Goal: Information Seeking & Learning: Find specific fact

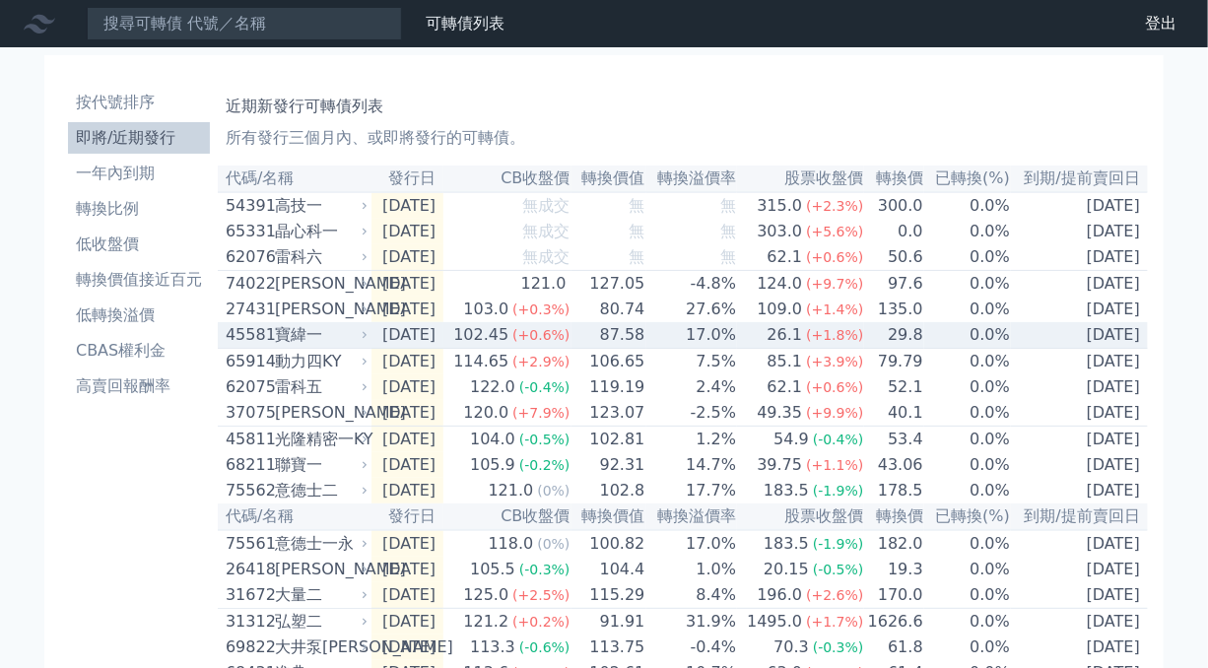
click at [425, 343] on td "[DATE]" at bounding box center [408, 335] width 72 height 27
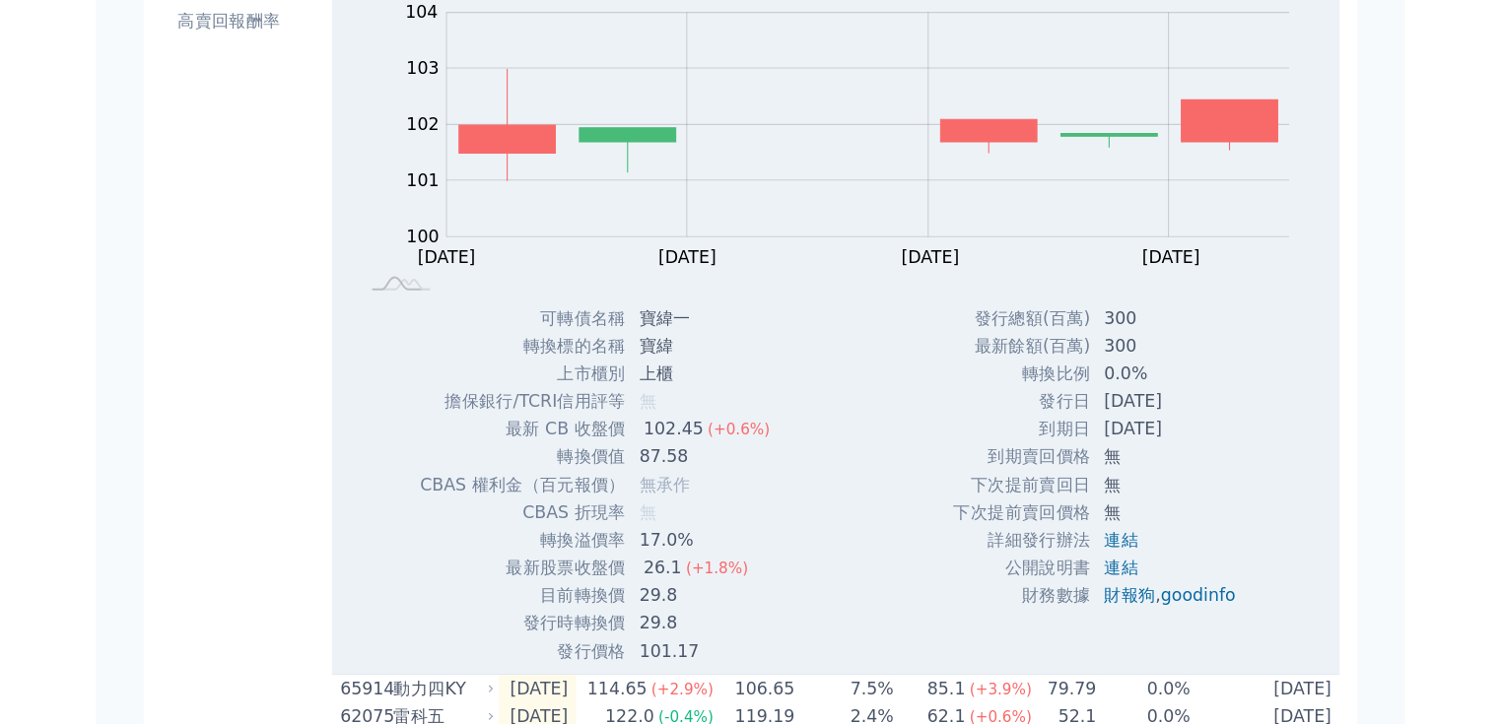
scroll to position [394, 0]
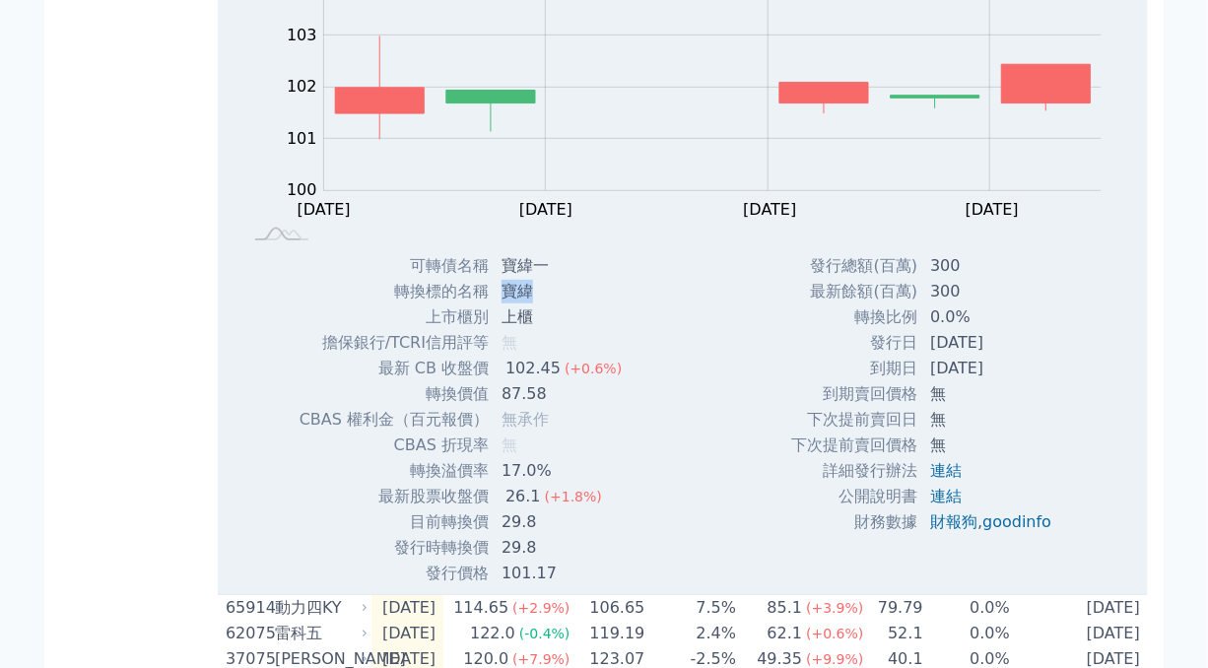
drag, startPoint x: 505, startPoint y: 309, endPoint x: 523, endPoint y: 308, distance: 18.8
click at [523, 305] on td "寶緯" at bounding box center [564, 292] width 148 height 26
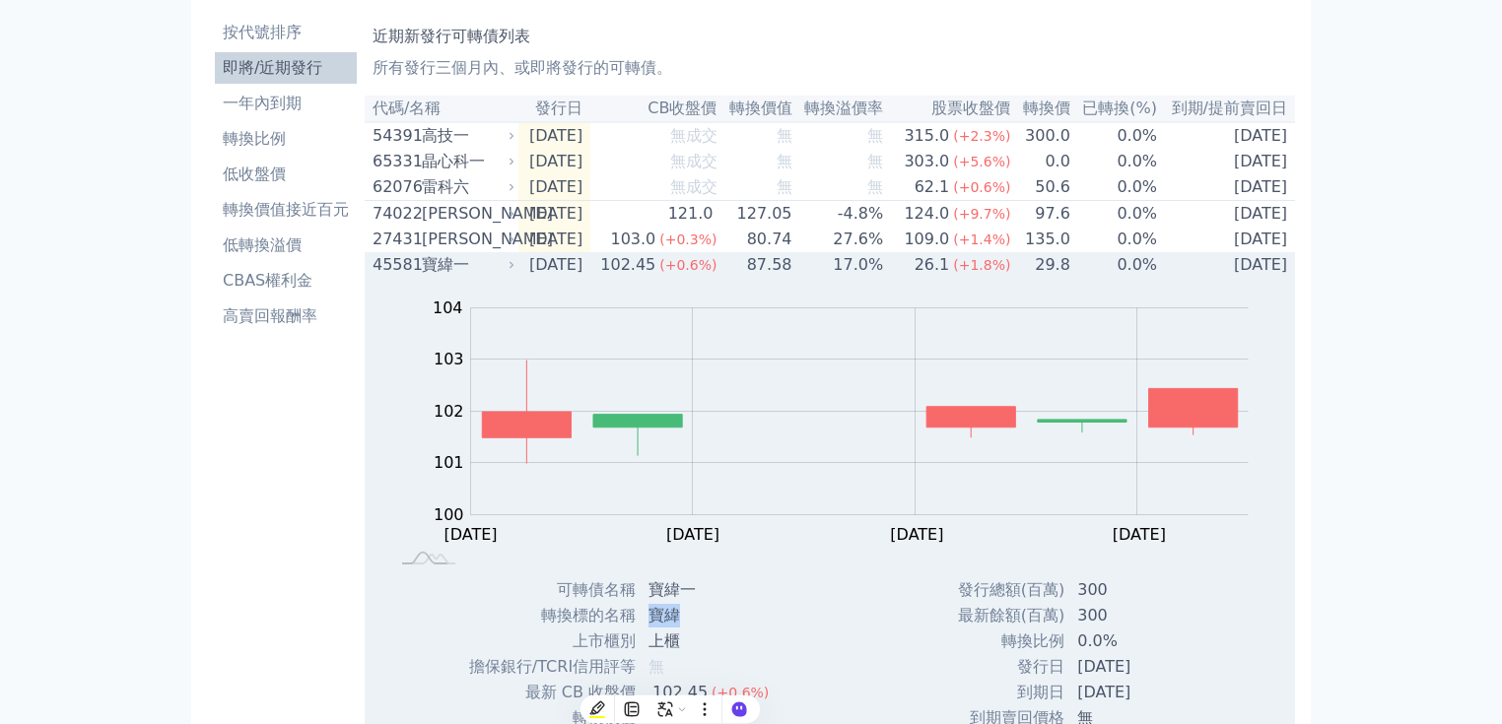
scroll to position [0, 0]
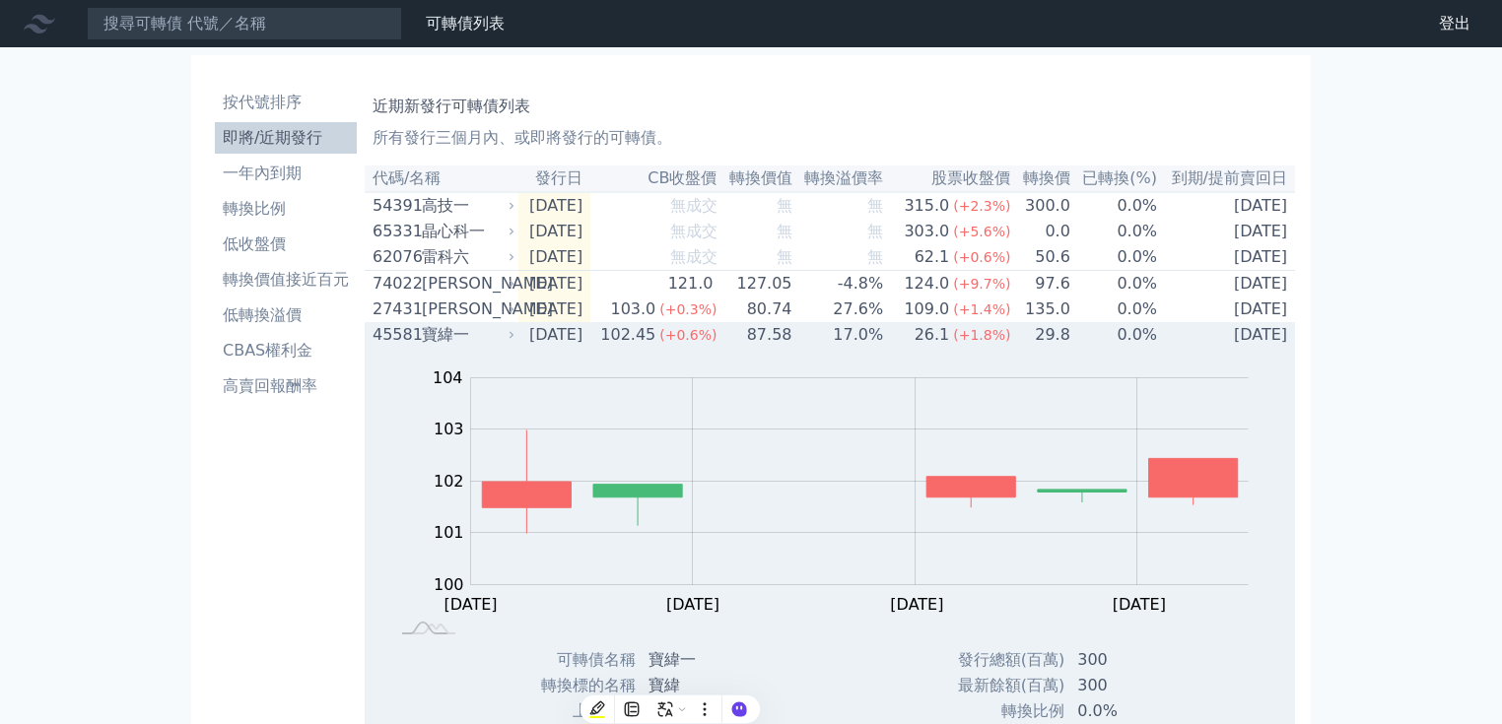
click at [513, 341] on icon at bounding box center [512, 335] width 12 height 12
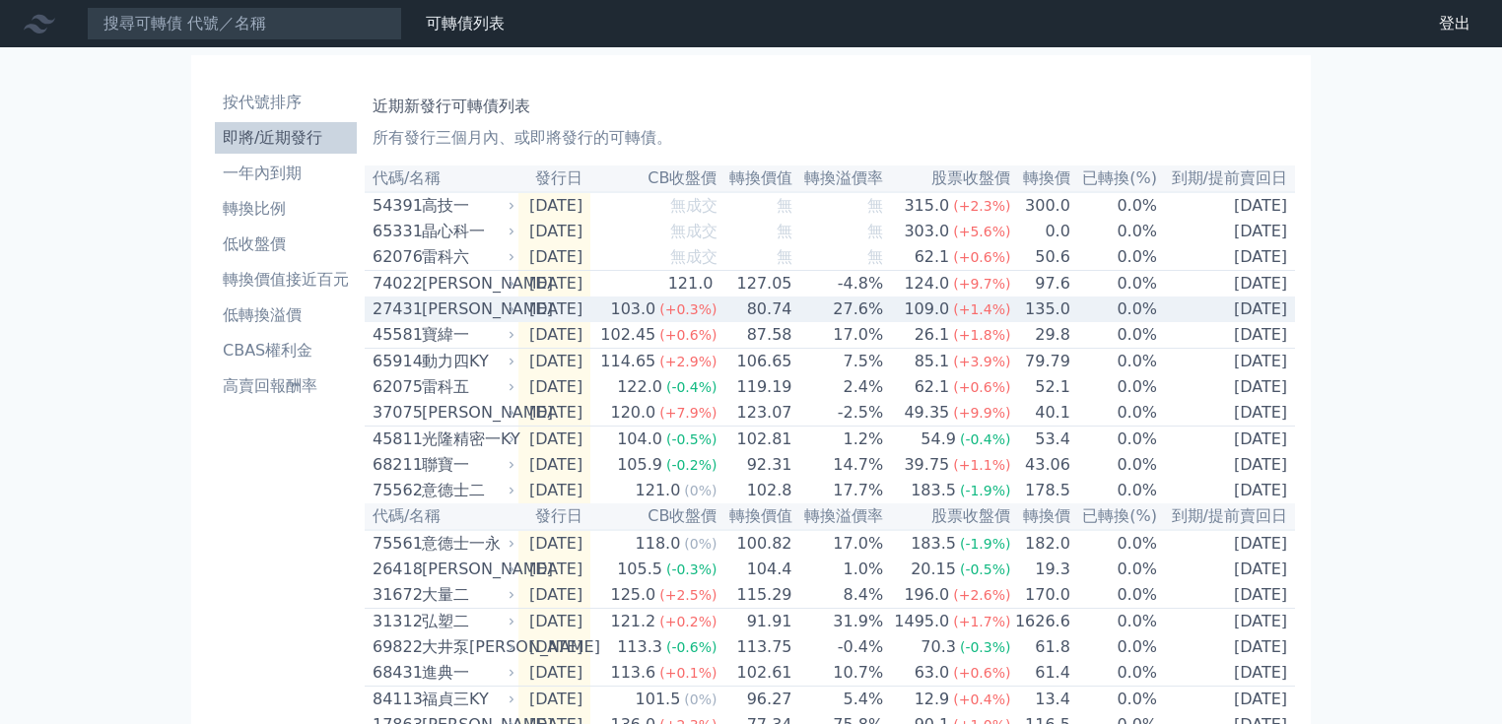
click at [524, 322] on td "[DATE]" at bounding box center [554, 310] width 72 height 26
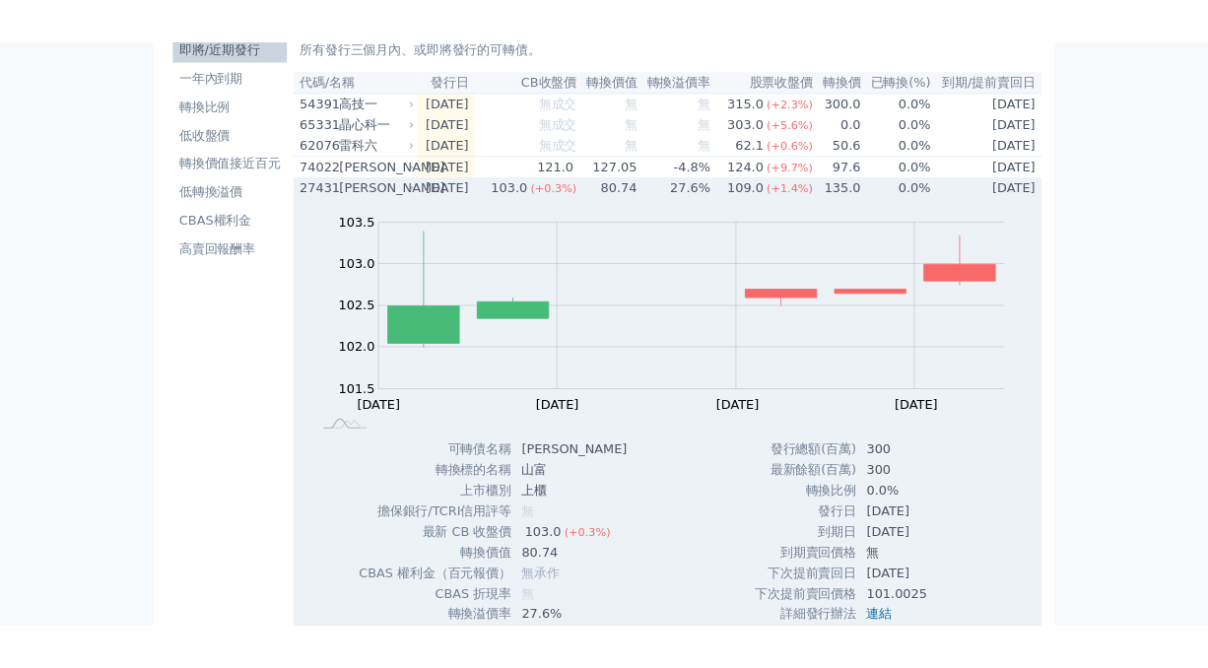
scroll to position [158, 0]
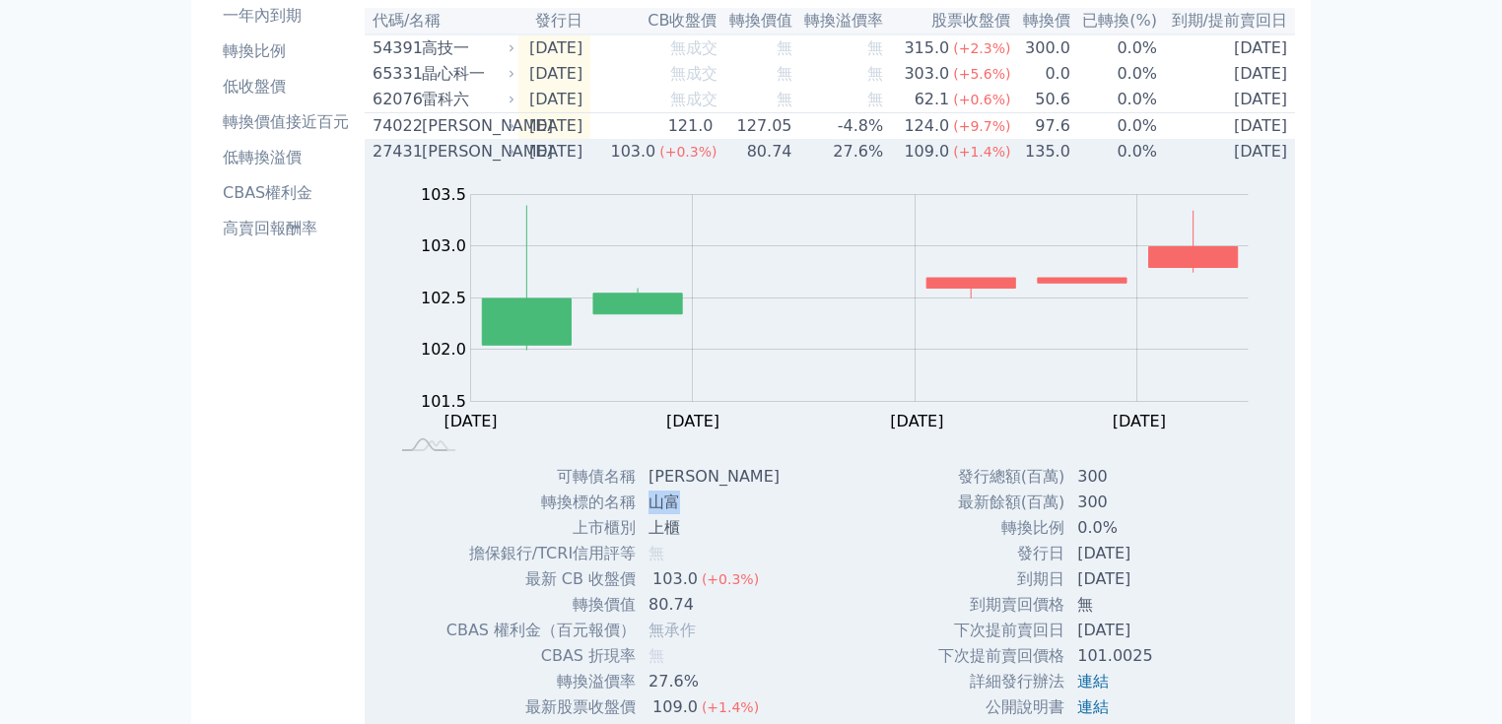
drag, startPoint x: 654, startPoint y: 513, endPoint x: 685, endPoint y: 513, distance: 30.6
click at [685, 513] on td "山富" at bounding box center [716, 503] width 159 height 26
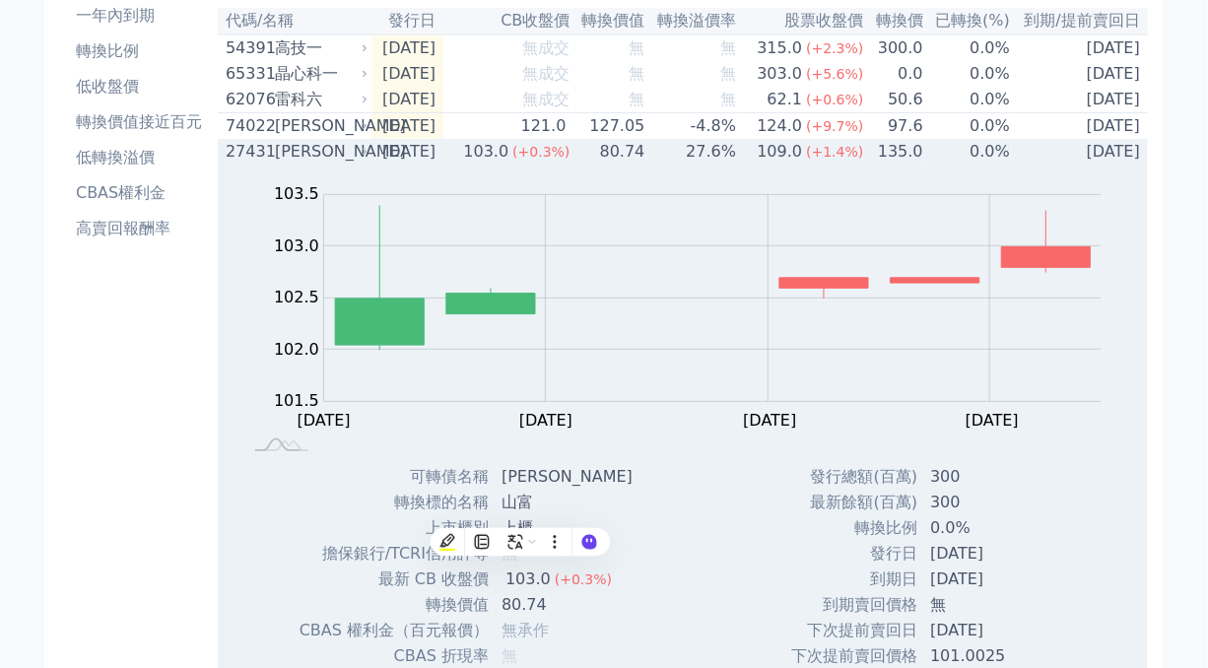
click at [351, 161] on div "[PERSON_NAME]" at bounding box center [319, 152] width 89 height 24
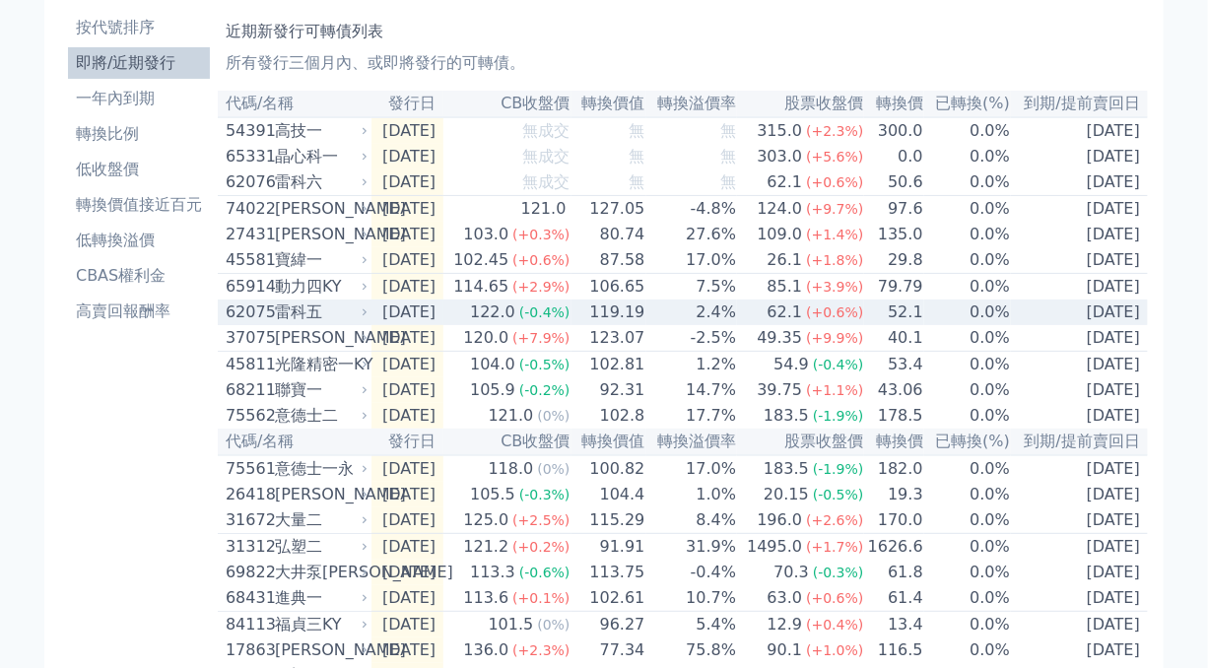
scroll to position [0, 0]
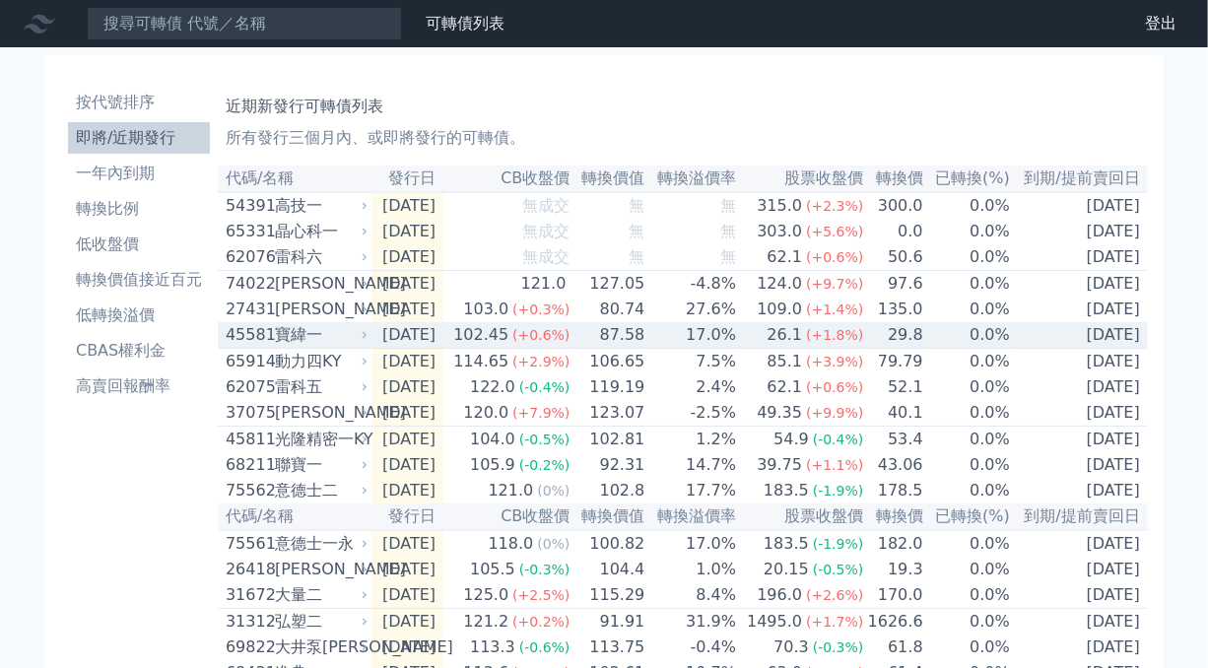
click at [333, 347] on div "寶緯一" at bounding box center [319, 335] width 89 height 24
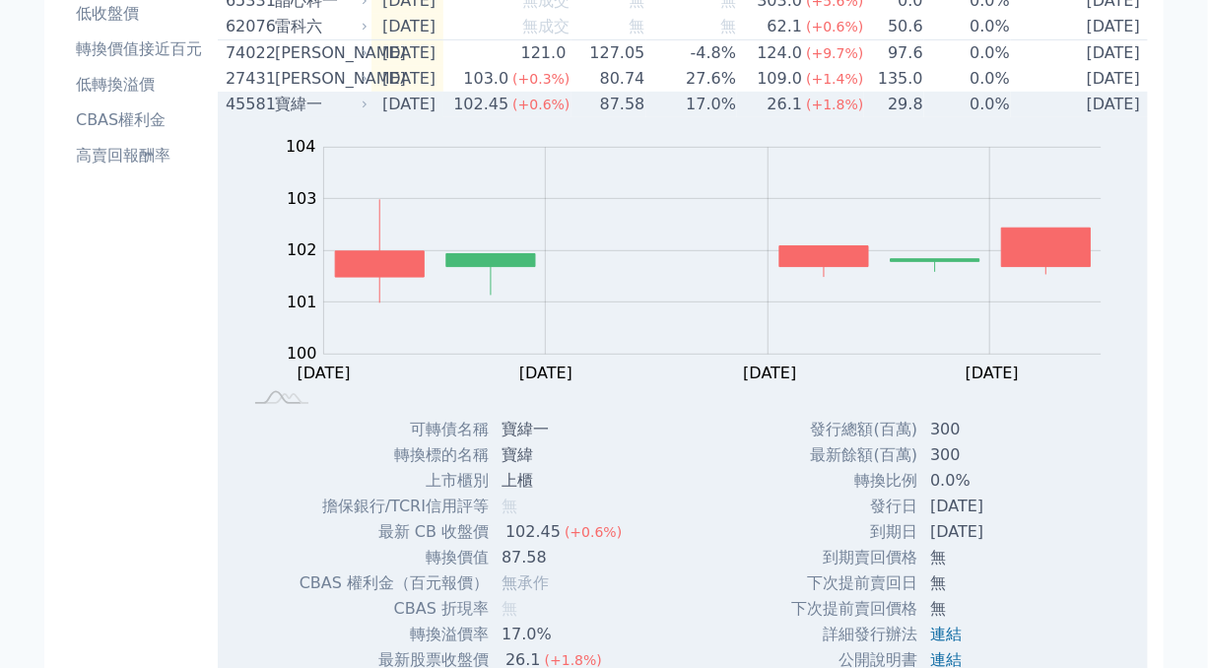
scroll to position [237, 0]
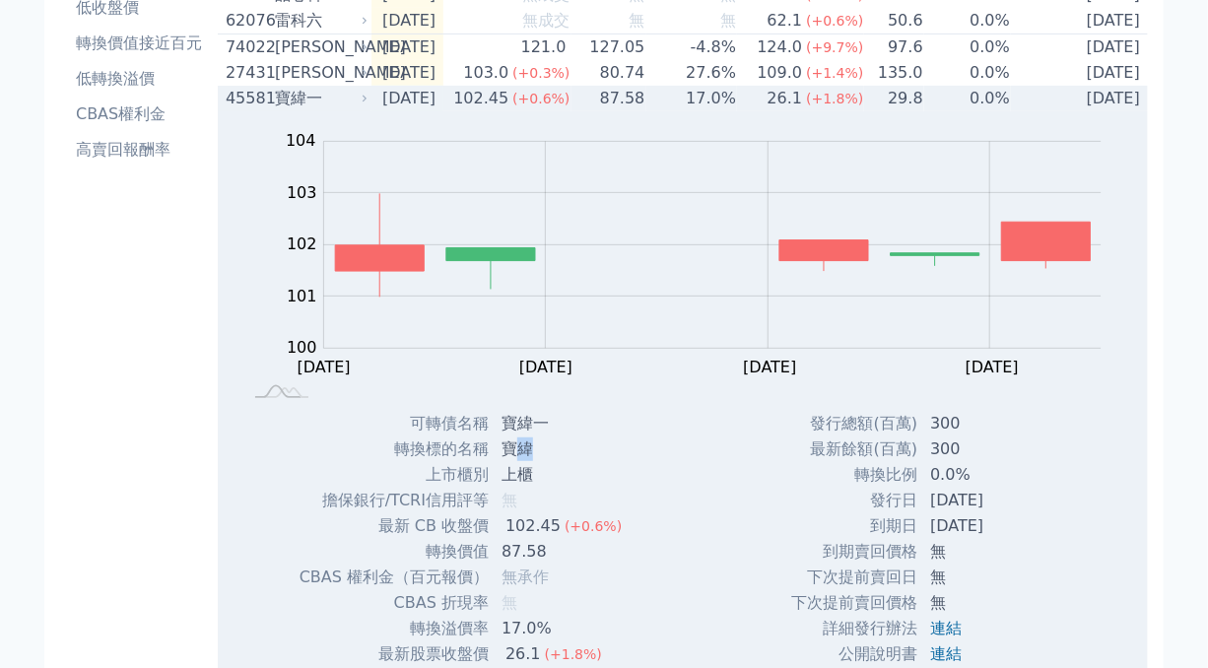
drag, startPoint x: 509, startPoint y: 460, endPoint x: 525, endPoint y: 454, distance: 17.8
click at [525, 454] on td "寶緯" at bounding box center [564, 450] width 148 height 26
click at [509, 461] on td "寶緯" at bounding box center [564, 450] width 148 height 26
drag, startPoint x: 505, startPoint y: 461, endPoint x: 524, endPoint y: 461, distance: 19.7
click at [524, 461] on td "寶緯" at bounding box center [564, 450] width 148 height 26
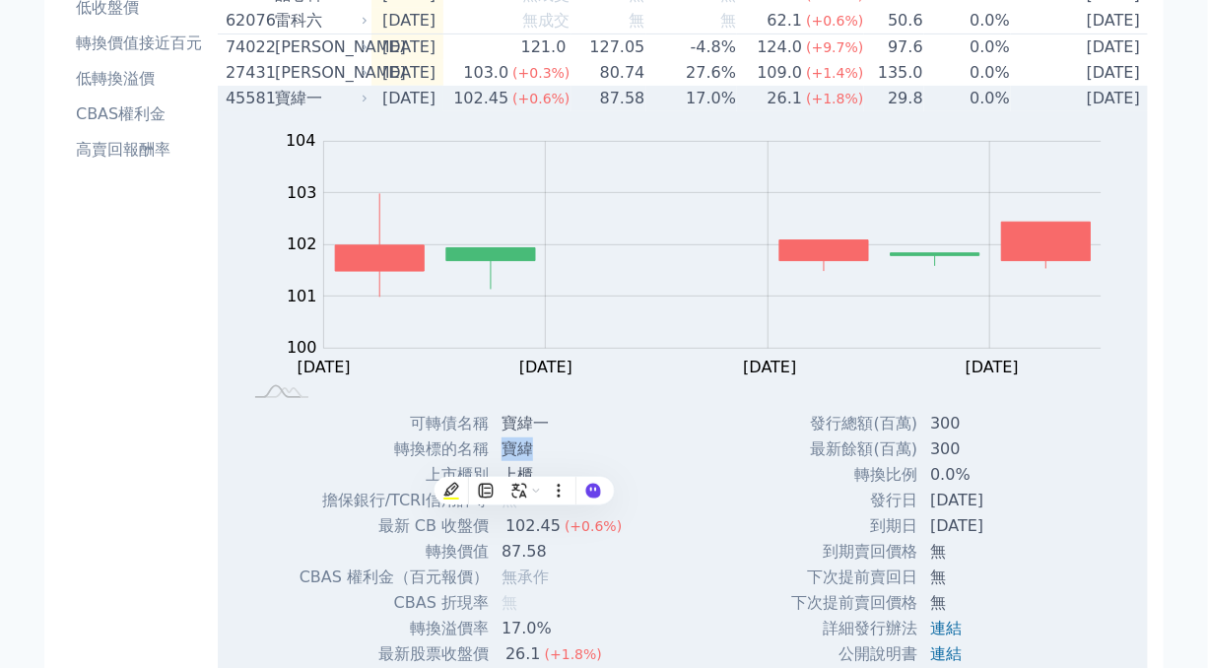
copy td "寶緯"
click at [1069, 427] on div "發行總額(百萬) 300 最新餘額(百萬) 300 轉換比例 0.0% 發行日 [DATE] 到期日 [DATE] [DEMOGRAPHIC_DATA]" at bounding box center [929, 577] width 324 height 333
click at [1046, 431] on td "300" at bounding box center [993, 424] width 149 height 26
click at [327, 106] on div "寶緯一" at bounding box center [319, 99] width 89 height 24
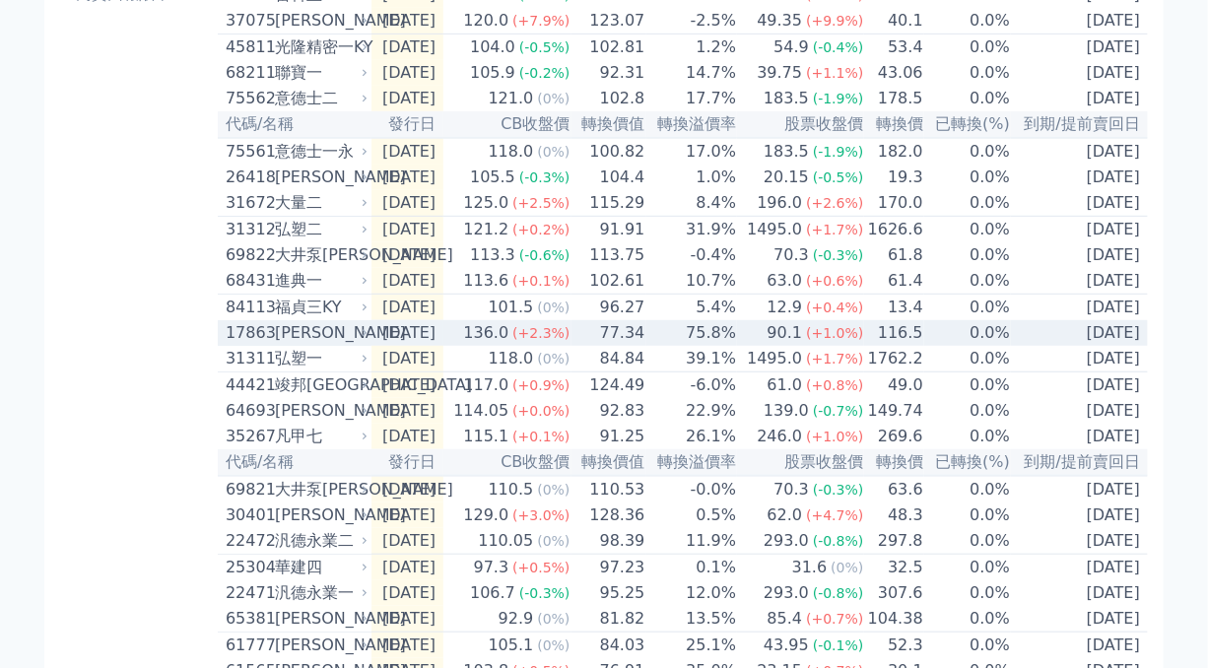
scroll to position [394, 0]
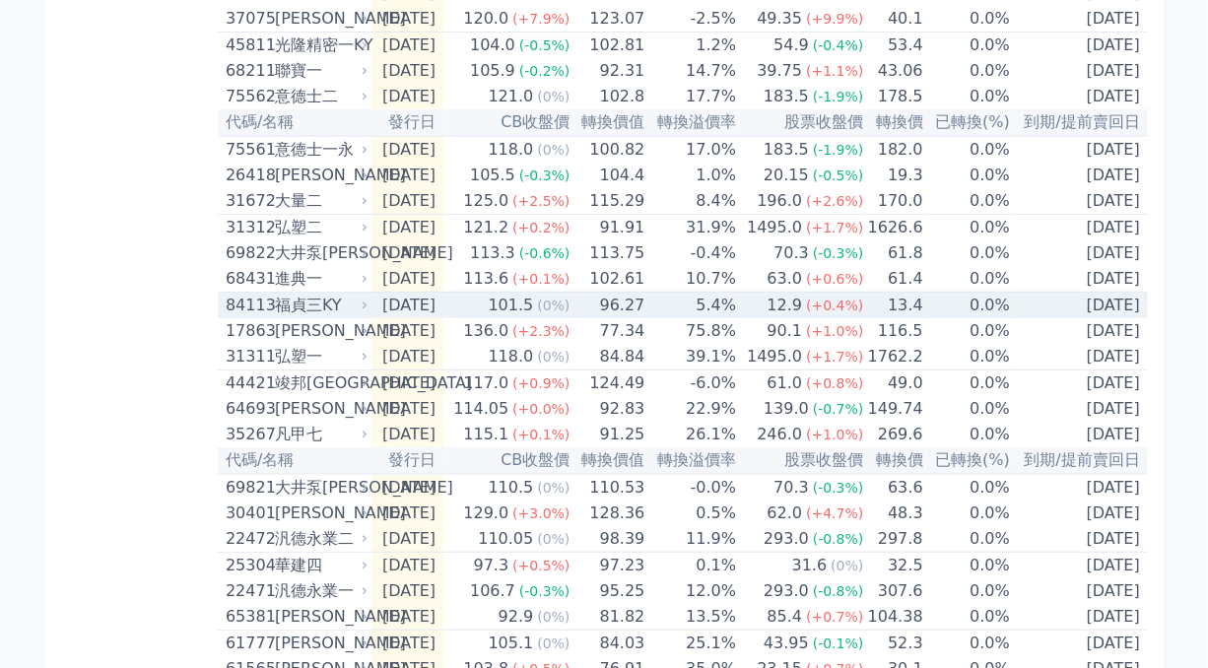
click at [432, 319] on td "[DATE]" at bounding box center [408, 306] width 72 height 27
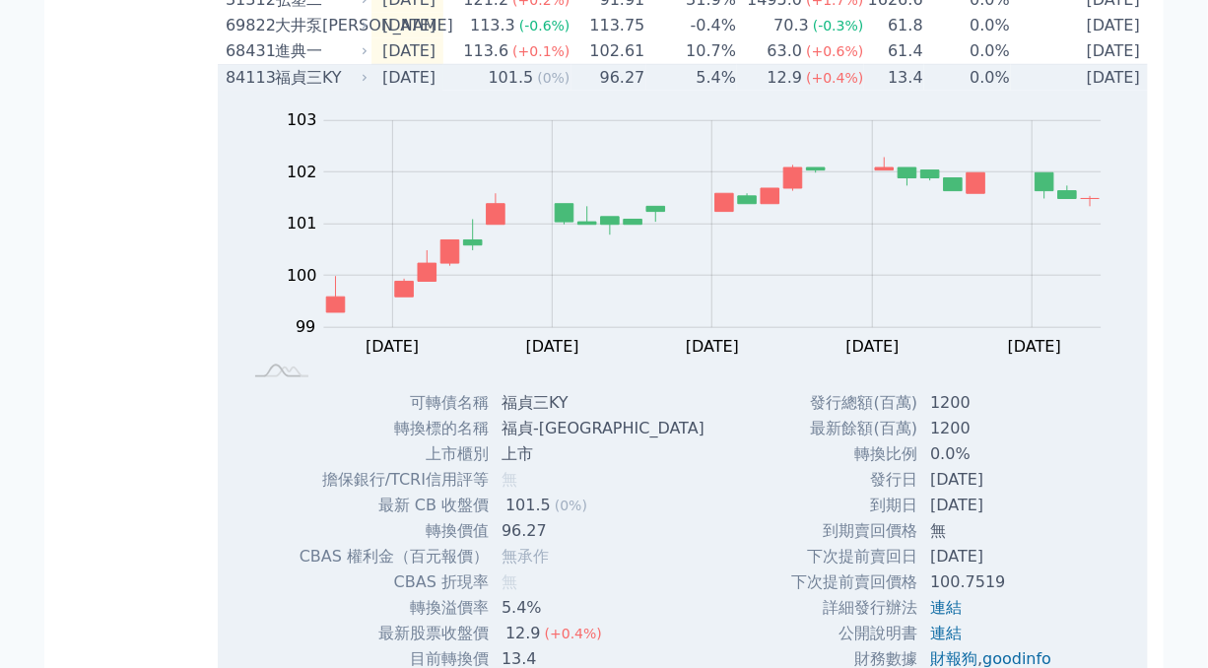
scroll to position [631, 0]
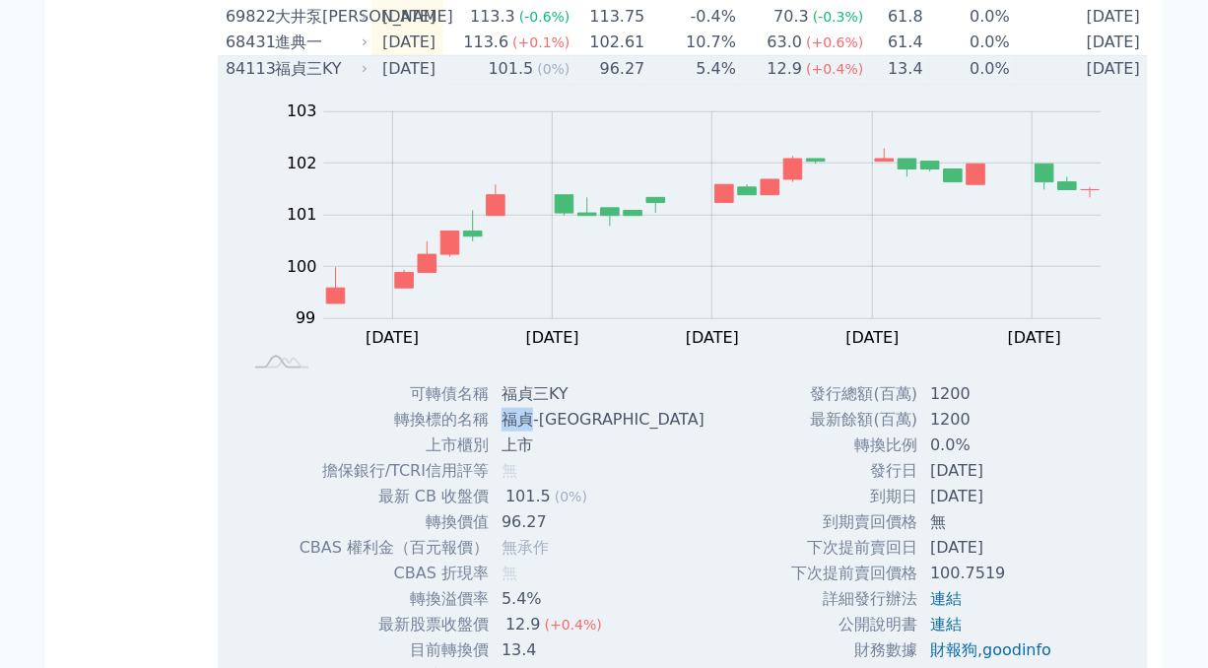
drag, startPoint x: 505, startPoint y: 461, endPoint x: 528, endPoint y: 455, distance: 24.4
click at [528, 433] on td "福貞-[GEOGRAPHIC_DATA]" at bounding box center [605, 420] width 231 height 26
copy td "[PERSON_NAME]"
click at [524, 81] on div "101.5" at bounding box center [511, 69] width 53 height 24
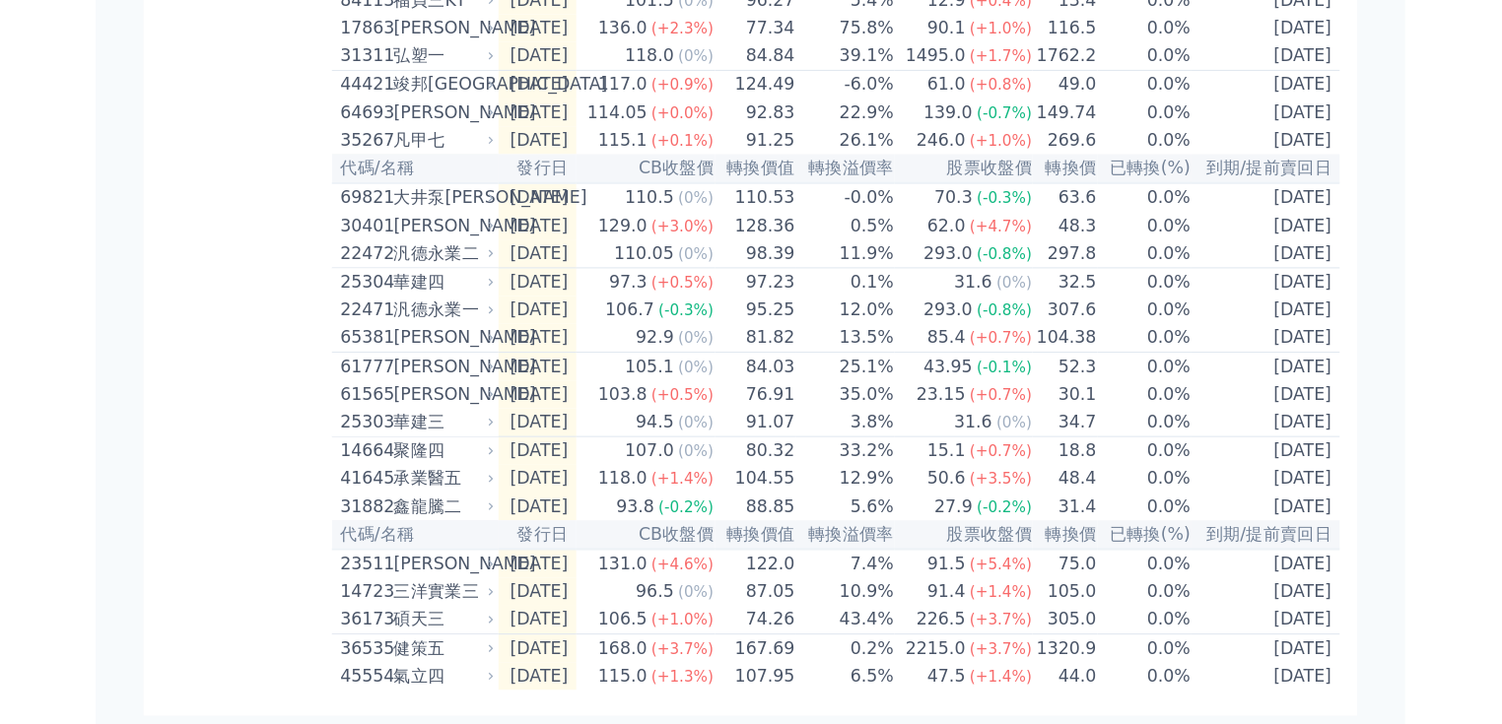
scroll to position [728, 0]
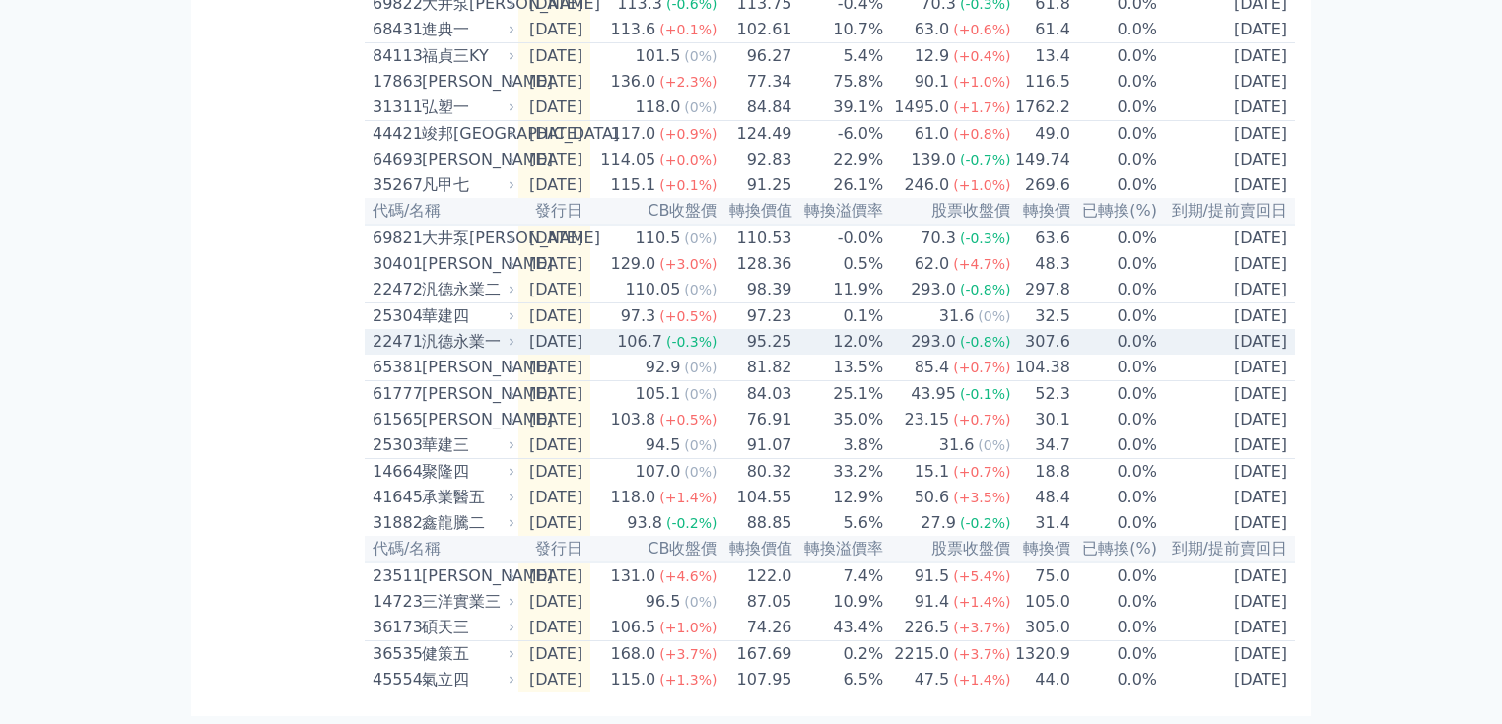
click at [590, 329] on td "[DATE]" at bounding box center [554, 342] width 72 height 26
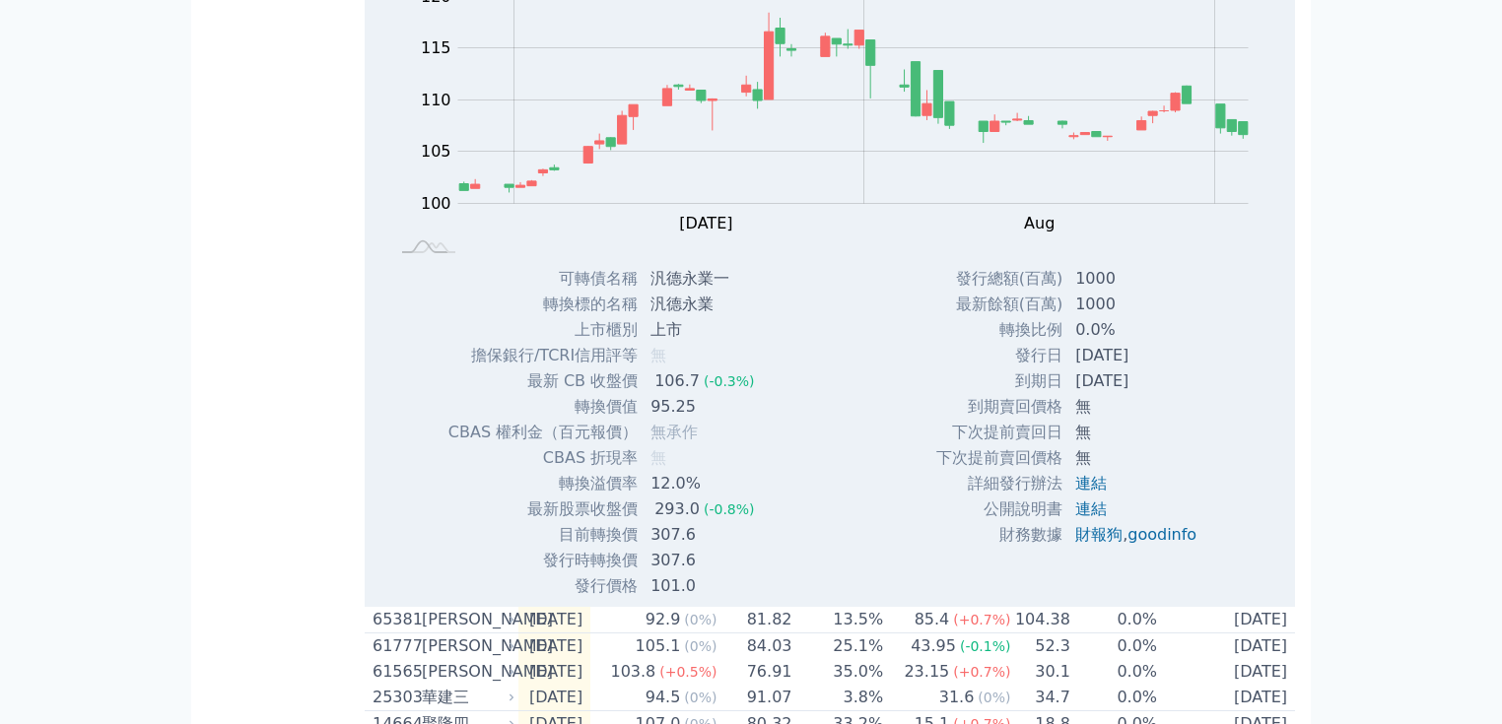
scroll to position [1123, 0]
